Goal: Book appointment/travel/reservation

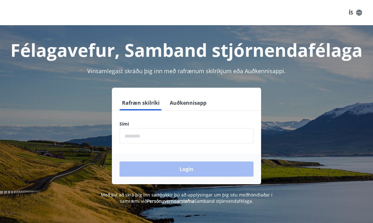
click at [220, 143] on input "phone" at bounding box center [186, 136] width 134 height 15
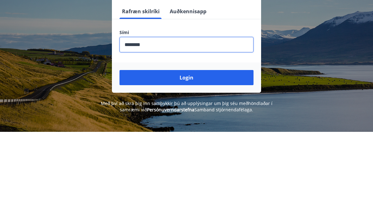
type input "********"
click at [203, 162] on button "Login" at bounding box center [186, 169] width 134 height 15
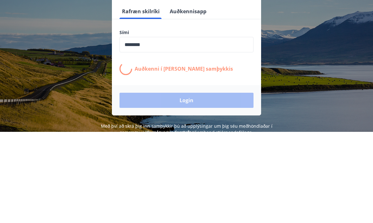
scroll to position [92, 0]
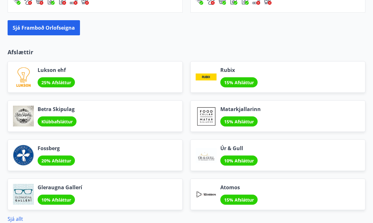
scroll to position [715, 0]
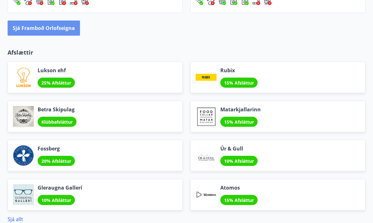
click at [57, 32] on button "Sjá framboð orlofseigna" at bounding box center [44, 28] width 72 height 15
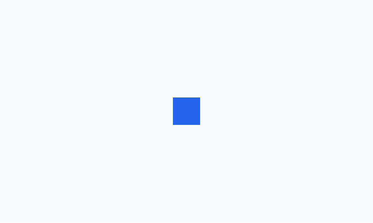
scroll to position [0, 0]
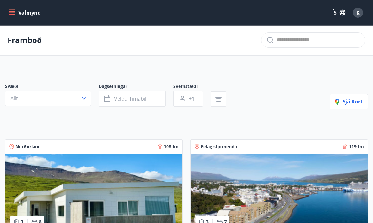
click at [150, 101] on button "Veldu tímabil" at bounding box center [132, 99] width 67 height 16
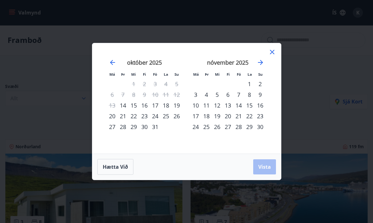
click at [165, 96] on div "11" at bounding box center [166, 94] width 11 height 11
click at [177, 98] on div "12" at bounding box center [176, 94] width 11 height 11
click at [109, 107] on div "13" at bounding box center [112, 105] width 11 height 11
click at [155, 110] on div "17" at bounding box center [155, 105] width 11 height 11
click at [111, 117] on div "20" at bounding box center [112, 116] width 11 height 11
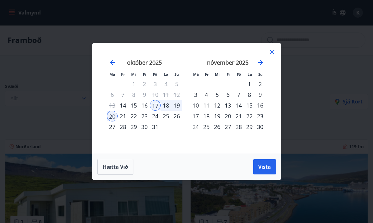
click at [265, 167] on span "Vista" at bounding box center [264, 167] width 13 height 7
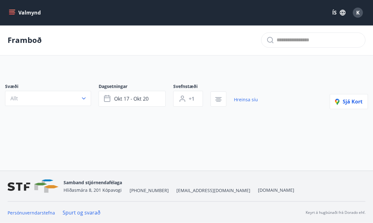
scroll to position [1, 0]
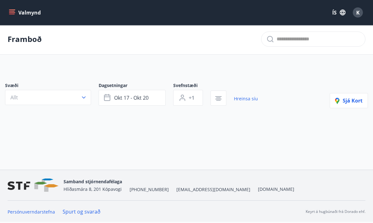
click at [85, 94] on button "Allt" at bounding box center [48, 97] width 86 height 15
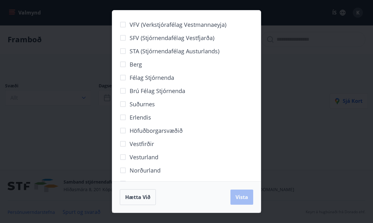
scroll to position [0, 0]
click at [147, 201] on span "Hætta við" at bounding box center [137, 197] width 25 height 7
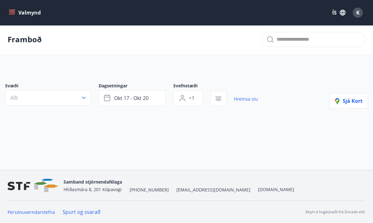
click at [217, 100] on icon "button" at bounding box center [218, 100] width 4 height 1
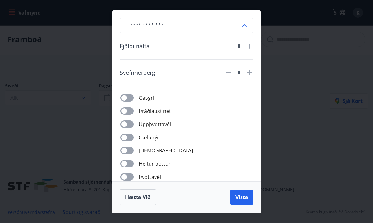
click at [282, 97] on div "​ Fjöldi nátta * Svefnherbergi * Gasgrill Þráðlaust net Uppþvottavél Gæludýr Þu…" at bounding box center [186, 111] width 373 height 223
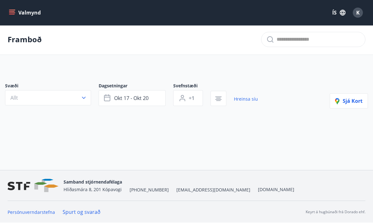
scroll to position [1, 0]
click at [154, 102] on button "okt 17 - okt 20" at bounding box center [132, 98] width 67 height 16
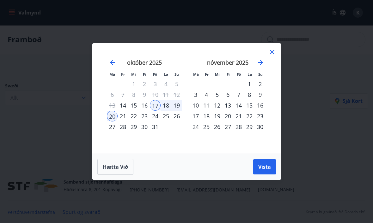
click at [155, 122] on div "24" at bounding box center [155, 116] width 11 height 11
click at [110, 132] on div "27" at bounding box center [112, 127] width 11 height 11
click at [262, 171] on span "Vista" at bounding box center [264, 167] width 13 height 7
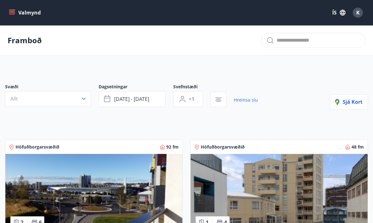
click at [152, 101] on button "okt 24 - okt 27" at bounding box center [132, 99] width 67 height 16
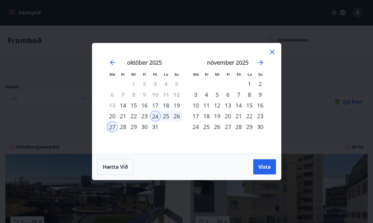
click at [156, 107] on div "17" at bounding box center [155, 105] width 11 height 11
click at [112, 118] on div "20" at bounding box center [112, 116] width 11 height 11
click at [267, 173] on button "Vista" at bounding box center [264, 167] width 23 height 15
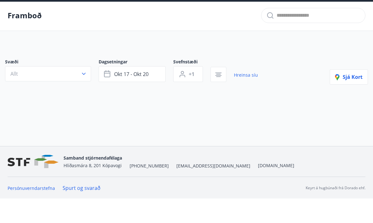
scroll to position [1, 0]
